Goal: Check status: Check status

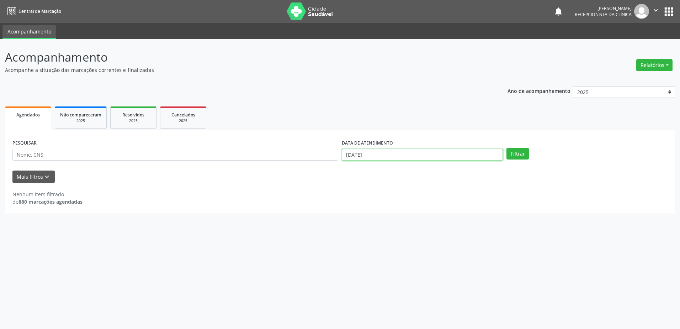
click at [389, 149] on input "[DATE]" at bounding box center [422, 155] width 161 height 12
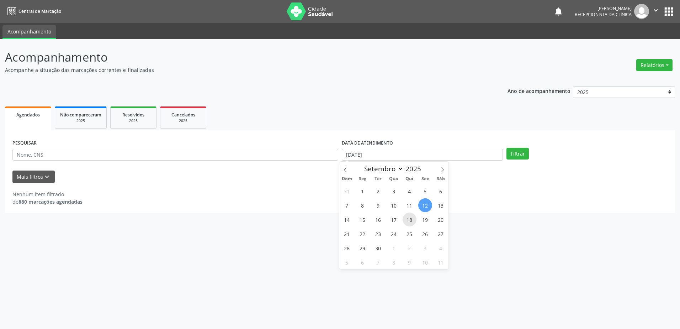
click at [410, 223] on span "18" at bounding box center [410, 219] width 14 height 14
type input "[DATE]"
click at [410, 223] on span "18" at bounding box center [410, 219] width 14 height 14
click at [508, 152] on button "Filtrar" at bounding box center [518, 154] width 22 height 12
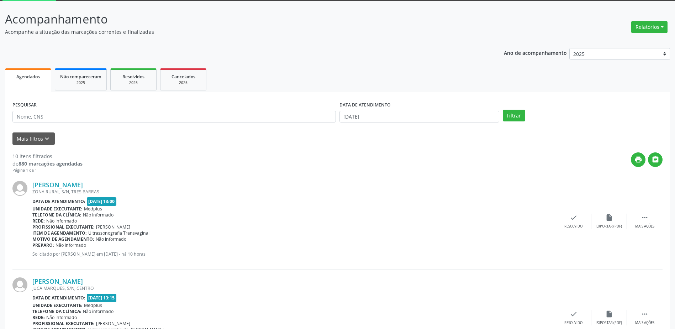
scroll to position [107, 0]
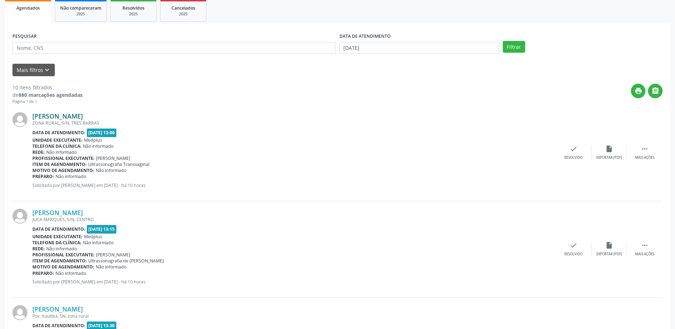
click at [47, 118] on link "[PERSON_NAME]" at bounding box center [57, 116] width 51 height 8
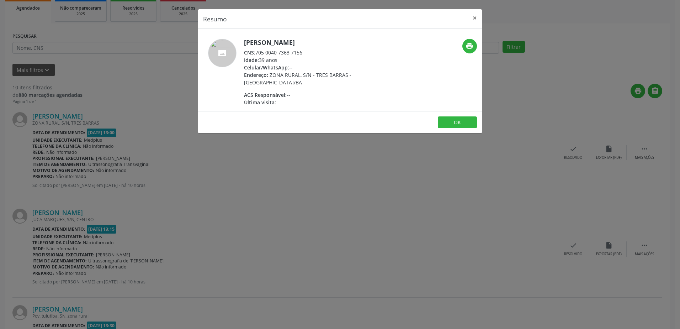
click at [344, 179] on div "Resumo × [PERSON_NAME] CNS: 705 0040 7363 7156 Idade: 39 anos Celular/WhatsApp:…" at bounding box center [340, 164] width 680 height 329
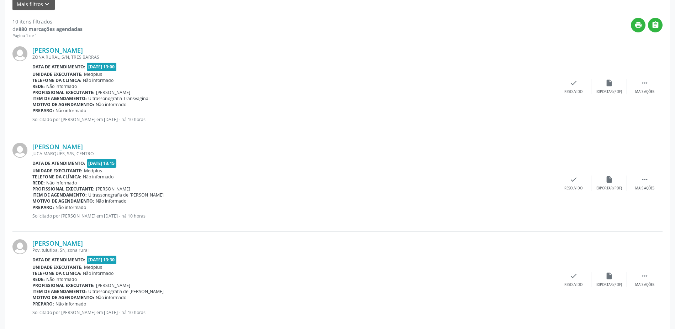
scroll to position [178, 0]
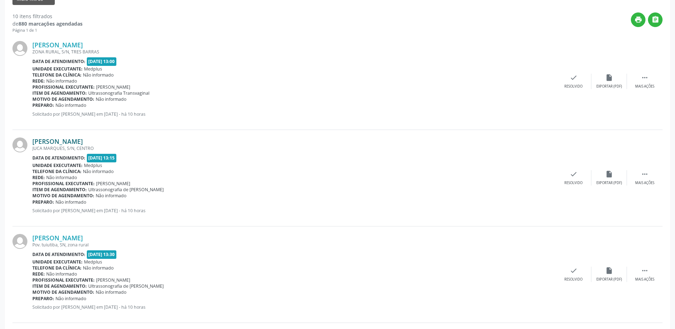
click at [80, 141] on link "[PERSON_NAME]" at bounding box center [57, 141] width 51 height 8
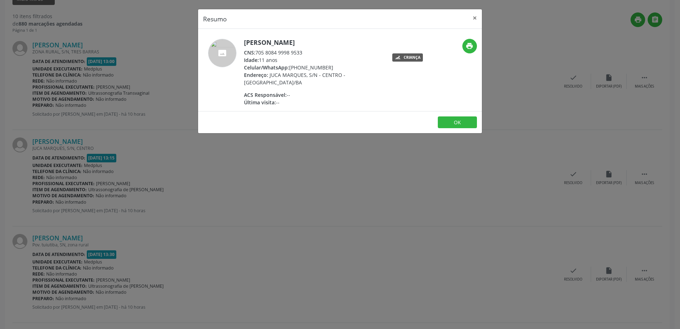
click at [406, 187] on div "Resumo × [PERSON_NAME] CNS: 705 8084 9998 9533 Idade: 11 anos Celular/WhatsApp:…" at bounding box center [340, 164] width 680 height 329
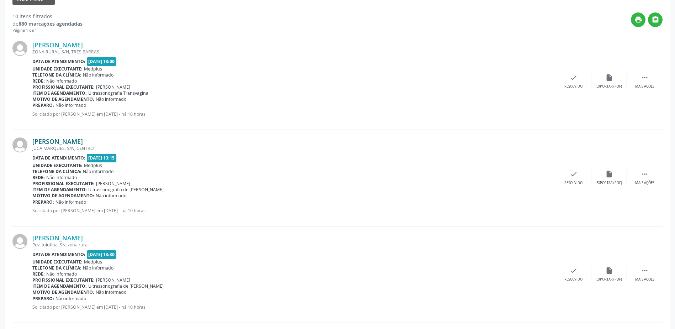
click at [83, 141] on link "[PERSON_NAME]" at bounding box center [57, 141] width 51 height 8
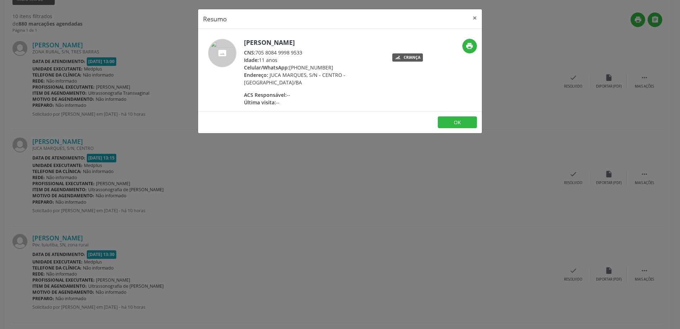
drag, startPoint x: 344, startPoint y: 147, endPoint x: 157, endPoint y: 173, distance: 188.9
click at [340, 148] on div "Resumo × [PERSON_NAME] CNS: 705 8084 9998 9533 Idade: 11 anos Celular/WhatsApp:…" at bounding box center [340, 164] width 680 height 329
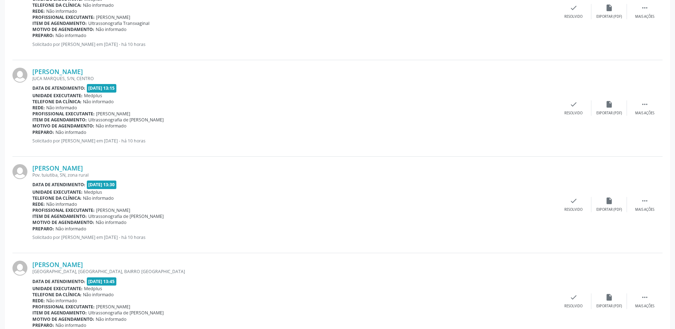
scroll to position [249, 0]
click at [72, 168] on link "[PERSON_NAME]" at bounding box center [57, 167] width 51 height 8
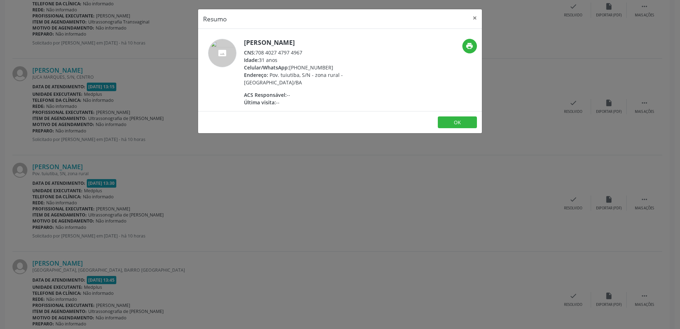
click at [341, 156] on div "Resumo × [PERSON_NAME] CNS: 708 4027 4797 4967 Idade: 31 anos Celular/WhatsApp:…" at bounding box center [340, 164] width 680 height 329
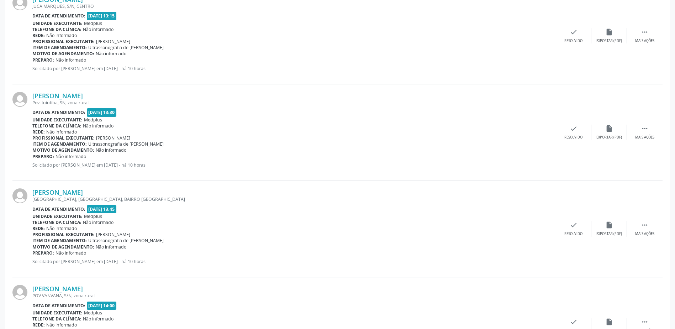
scroll to position [320, 0]
click at [49, 194] on link "[PERSON_NAME]" at bounding box center [57, 192] width 51 height 8
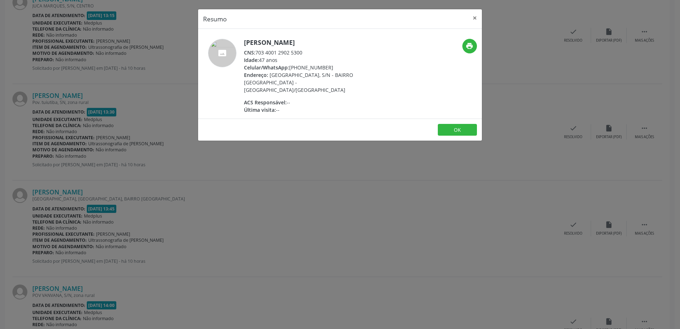
click at [340, 211] on div "Resumo × [PERSON_NAME] CNS: 703 4001 2902 5300 Idade: 47 anos Celular/WhatsApp:…" at bounding box center [340, 164] width 680 height 329
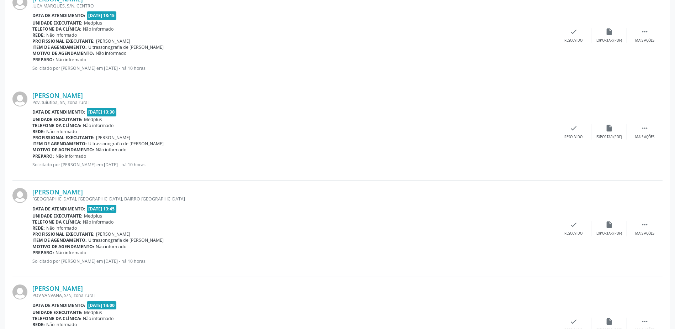
scroll to position [427, 0]
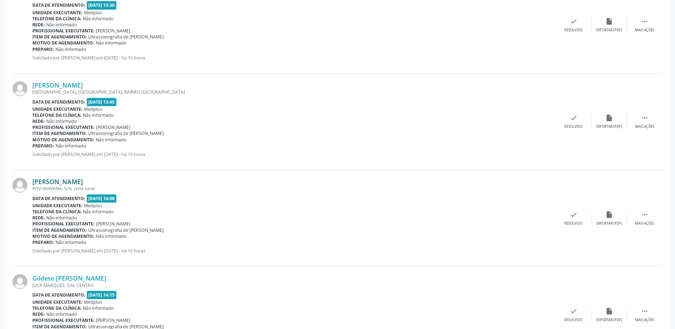
click at [77, 180] on link "[PERSON_NAME]" at bounding box center [57, 182] width 51 height 8
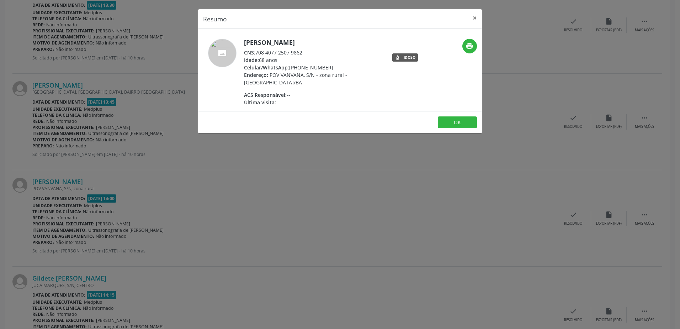
drag, startPoint x: 315, startPoint y: 202, endPoint x: 324, endPoint y: 206, distance: 10.0
click at [316, 202] on div "Resumo × [PERSON_NAME] CNS: 708 4077 2507 9862 Idade: 68 anos Celular/WhatsApp:…" at bounding box center [340, 164] width 680 height 329
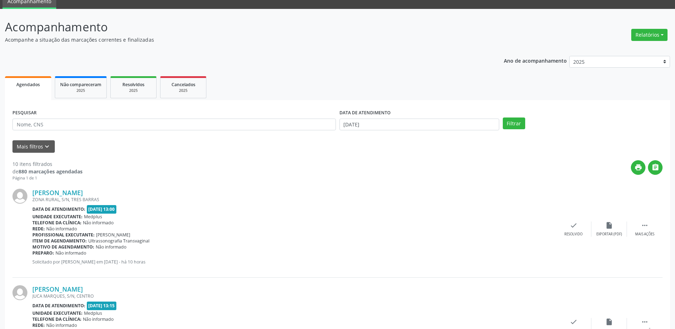
scroll to position [0, 0]
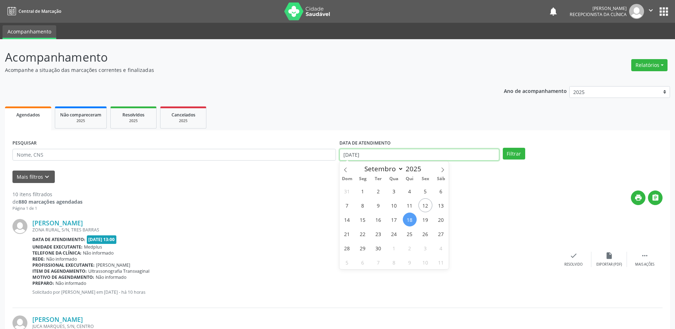
click at [372, 157] on input "[DATE]" at bounding box center [419, 155] width 160 height 12
click at [389, 218] on span "17" at bounding box center [394, 219] width 14 height 14
type input "17/09/2025"
click at [389, 218] on span "17" at bounding box center [394, 219] width 14 height 14
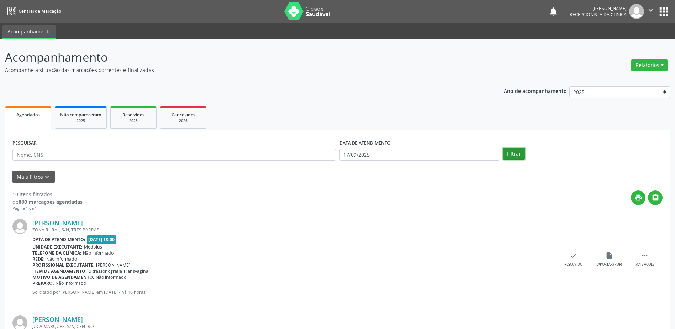
click at [512, 156] on button "Filtrar" at bounding box center [514, 154] width 22 height 12
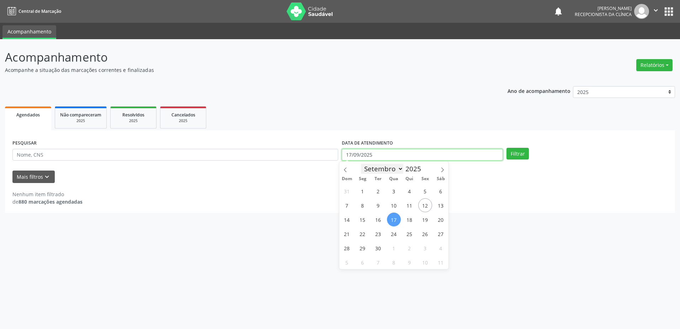
click at [398, 157] on input "17/09/2025" at bounding box center [422, 155] width 161 height 12
click at [412, 217] on span "18" at bounding box center [410, 219] width 14 height 14
type input "[DATE]"
click at [412, 217] on span "18" at bounding box center [410, 219] width 14 height 14
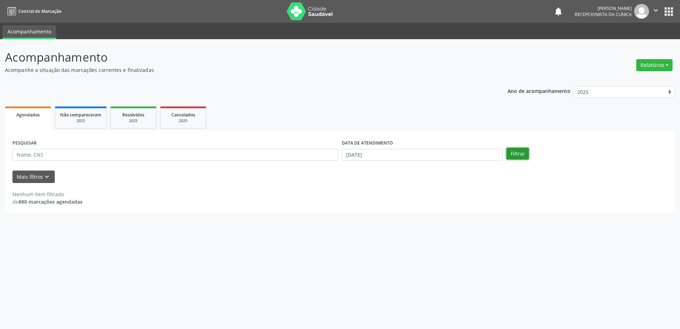
click at [524, 151] on button "Filtrar" at bounding box center [518, 154] width 22 height 12
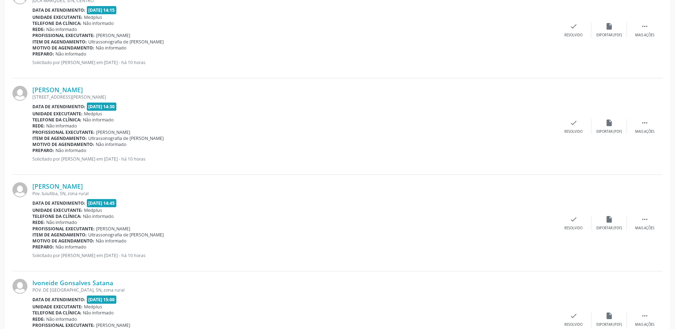
scroll to position [859, 0]
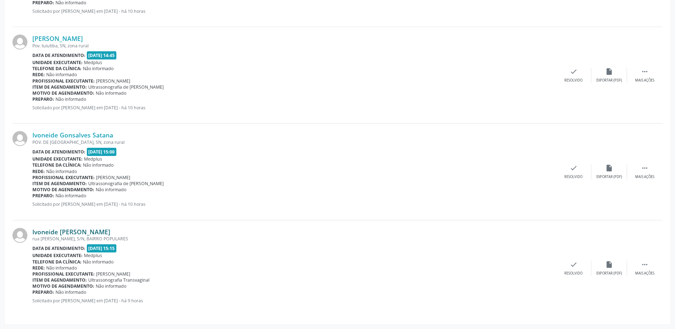
click at [62, 232] on link "Ivoneide [PERSON_NAME]" at bounding box center [71, 232] width 78 height 8
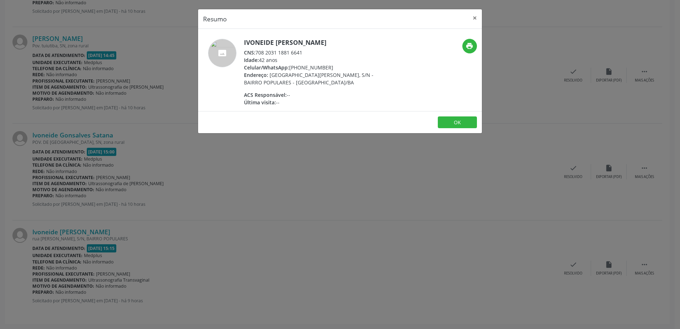
click at [270, 174] on div "Resumo × Ivoneide [PERSON_NAME] CNS: 708 2031 1881 6641 Idade: 42 anos Celular/…" at bounding box center [340, 164] width 680 height 329
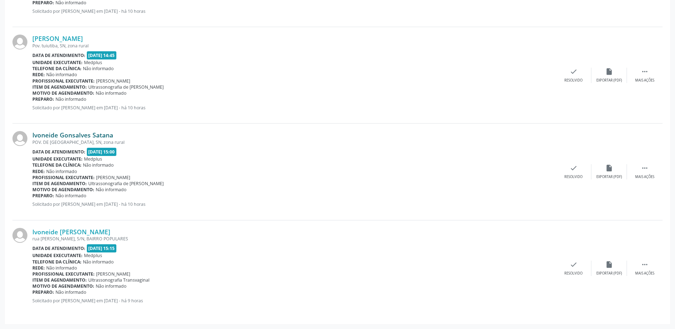
click at [79, 135] on link "Ivoneide Gonsalves Satana" at bounding box center [72, 135] width 81 height 8
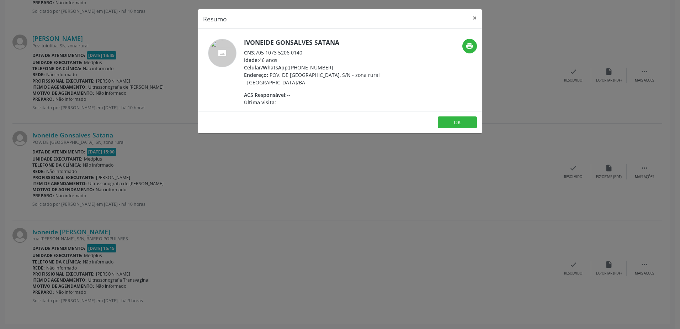
click at [302, 164] on div "Resumo × Ivoneide Gonsalves Satana CNS: 705 1073 5206 0140 Idade: 46 anos Celul…" at bounding box center [340, 164] width 680 height 329
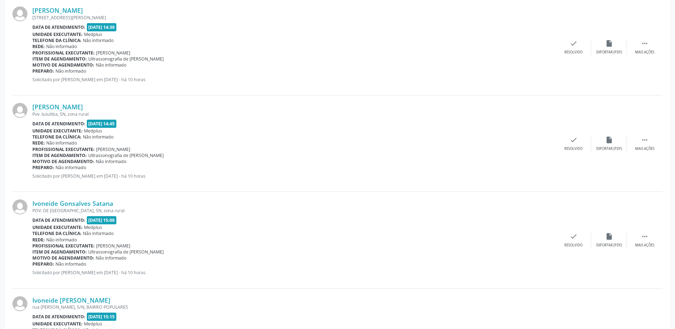
scroll to position [788, 0]
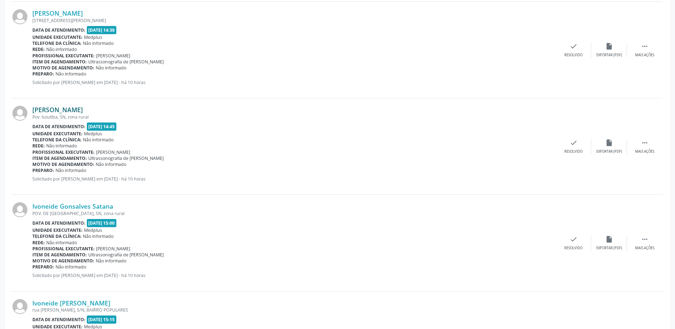
click at [55, 109] on link "[PERSON_NAME]" at bounding box center [57, 110] width 51 height 8
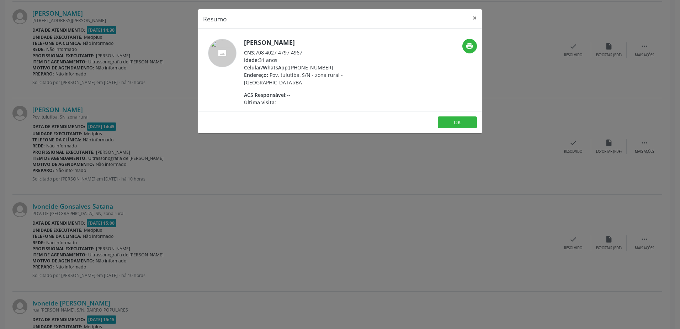
click at [448, 187] on div "Resumo × [PERSON_NAME] CNS: 708 4027 4797 4967 Idade: 31 anos Celular/WhatsApp:…" at bounding box center [340, 164] width 680 height 329
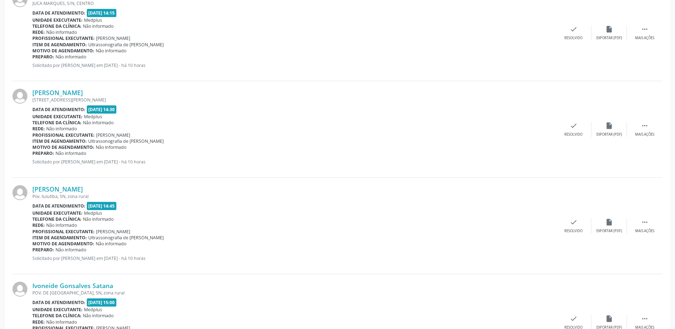
scroll to position [681, 0]
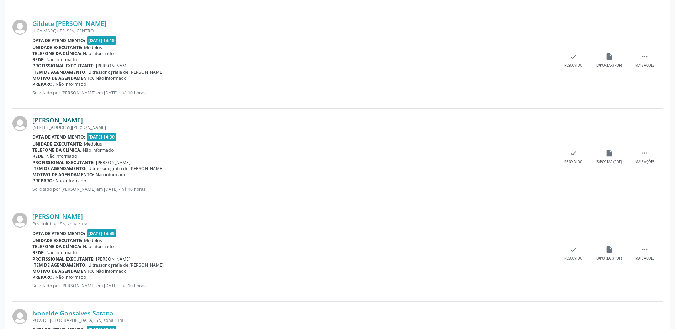
click at [57, 120] on link "[PERSON_NAME]" at bounding box center [57, 120] width 51 height 8
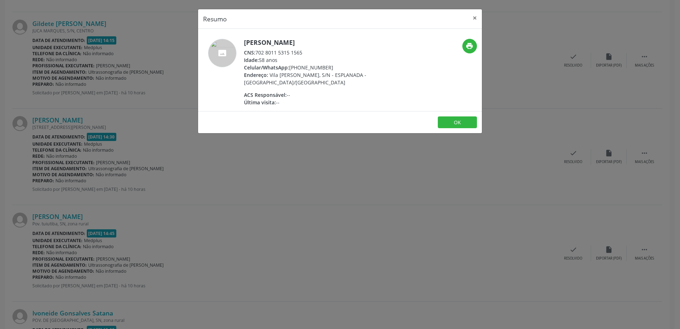
drag, startPoint x: 384, startPoint y: 163, endPoint x: 202, endPoint y: 142, distance: 183.0
click at [370, 163] on div "Resumo × [PERSON_NAME] CNS: 702 8011 5315 1565 Idade: 58 anos Celular/WhatsApp:…" at bounding box center [340, 164] width 680 height 329
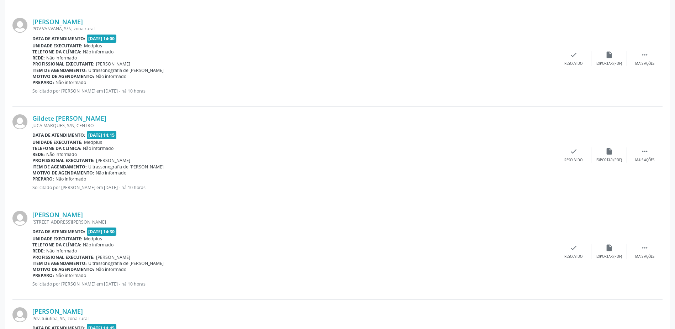
scroll to position [575, 0]
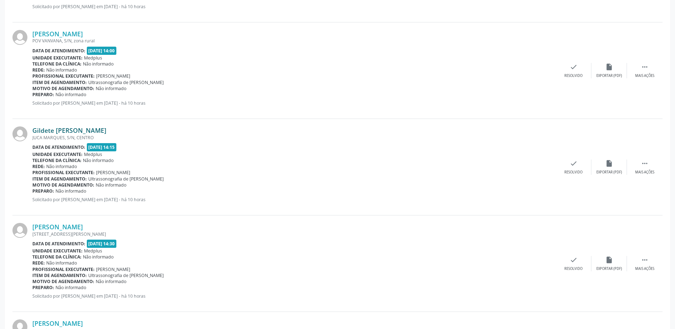
click at [77, 131] on link "Gildete [PERSON_NAME]" at bounding box center [69, 130] width 74 height 8
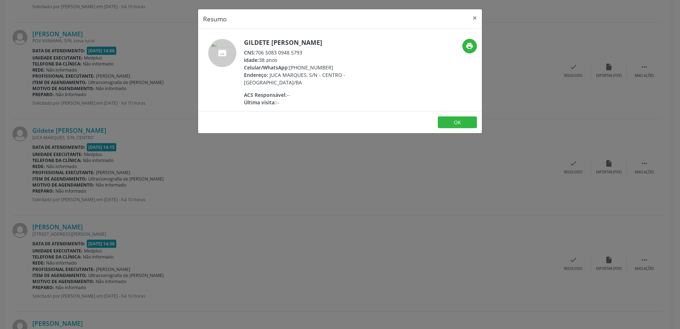
click at [327, 178] on div "Resumo × Gildete [PERSON_NAME] CNS: 706 5083 0948 5793 Idade: 38 anos Celular/W…" at bounding box center [340, 164] width 680 height 329
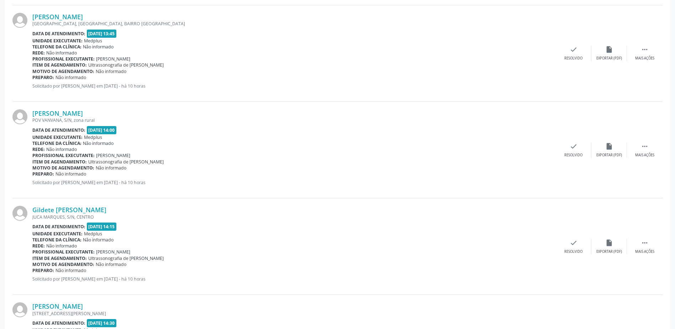
scroll to position [468, 0]
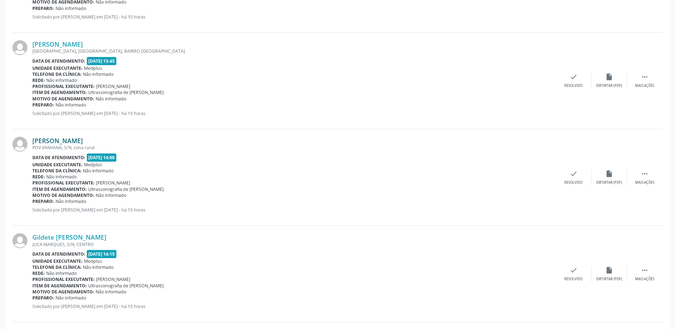
click at [69, 143] on link "[PERSON_NAME]" at bounding box center [57, 141] width 51 height 8
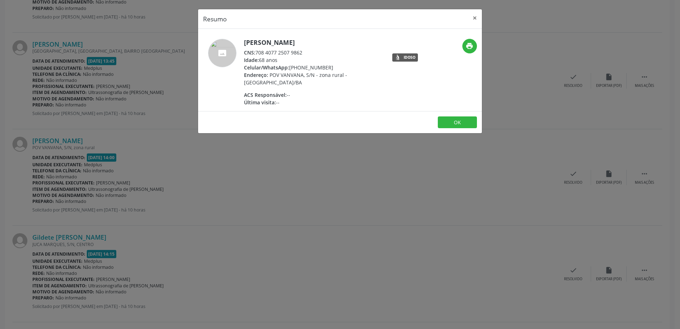
click at [278, 145] on div "Resumo × [PERSON_NAME] CNS: 708 4077 2507 9862 Idade: 68 anos Celular/WhatsApp:…" at bounding box center [340, 164] width 680 height 329
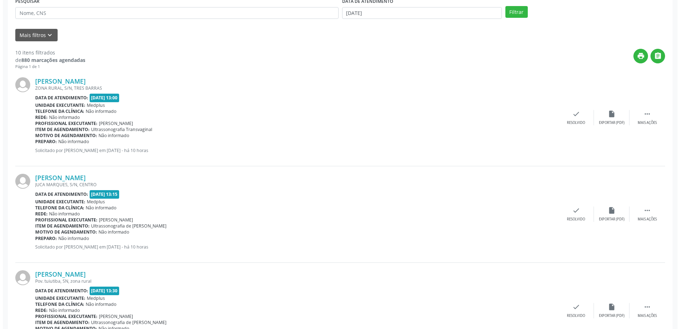
scroll to position [0, 0]
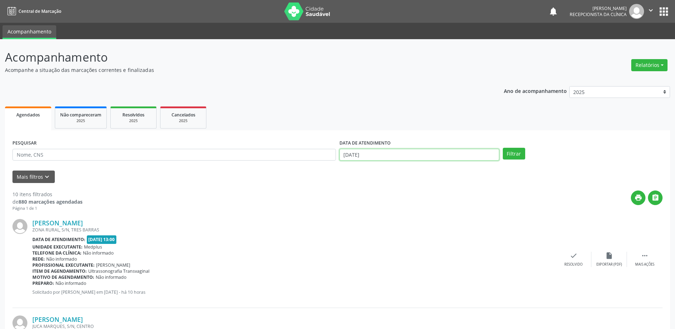
click at [416, 157] on input "[DATE]" at bounding box center [419, 155] width 160 height 12
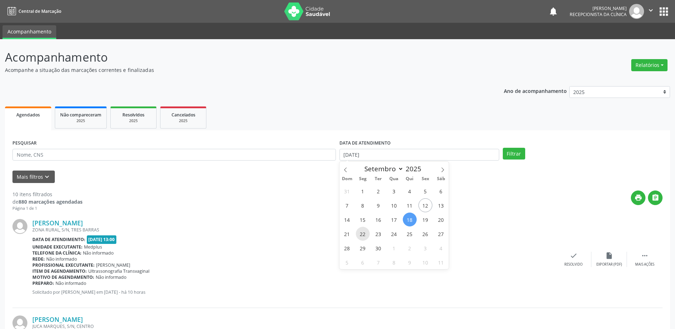
click at [363, 234] on span "22" at bounding box center [363, 234] width 14 height 14
type input "22/09/2025"
drag, startPoint x: 396, startPoint y: 215, endPoint x: 417, endPoint y: 193, distance: 30.7
click at [396, 215] on span "17" at bounding box center [394, 219] width 14 height 14
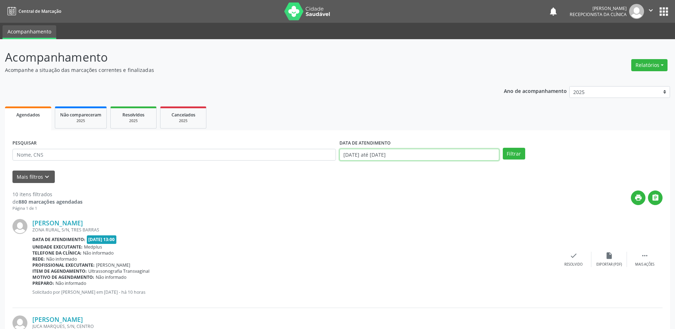
click at [395, 155] on input "[DATE] até [DATE]" at bounding box center [419, 155] width 160 height 12
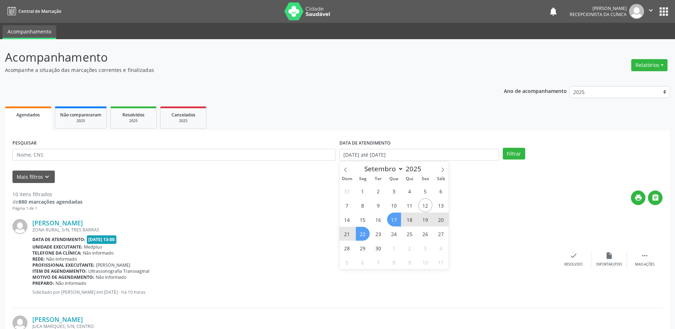
click at [364, 236] on span "22" at bounding box center [363, 234] width 14 height 14
type input "22/09/2025"
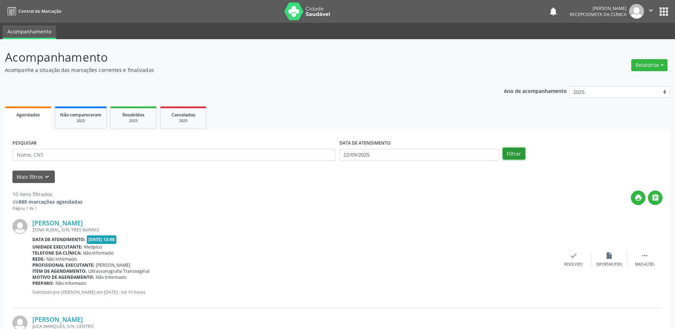
click at [514, 157] on button "Filtrar" at bounding box center [514, 154] width 22 height 12
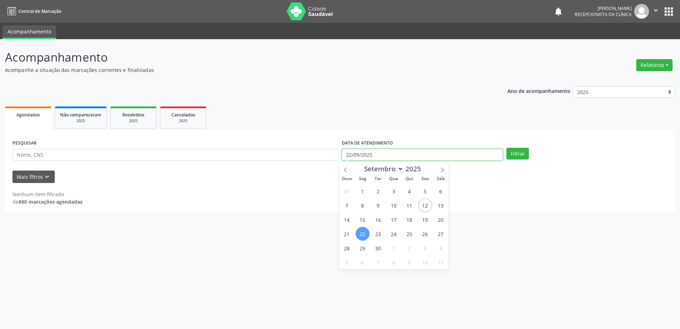
click at [403, 158] on input "22/09/2025" at bounding box center [422, 155] width 161 height 12
click at [425, 205] on span "12" at bounding box center [425, 205] width 14 height 14
type input "[DATE]"
click at [425, 205] on span "12" at bounding box center [425, 205] width 14 height 14
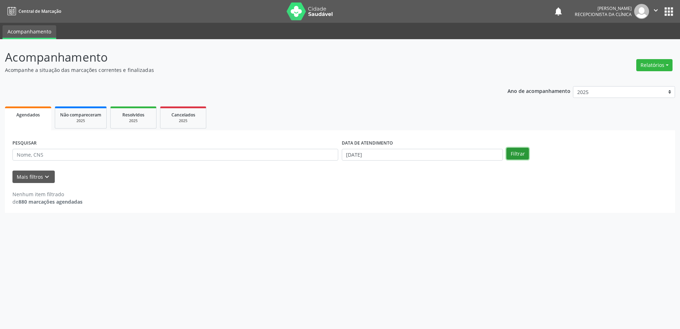
click at [509, 154] on button "Filtrar" at bounding box center [518, 154] width 22 height 12
